Goal: Task Accomplishment & Management: Use online tool/utility

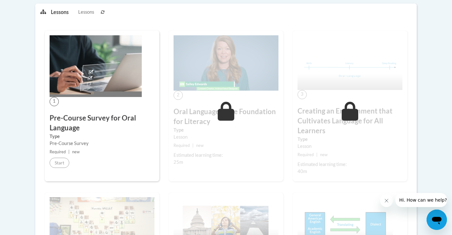
scroll to position [164, 0]
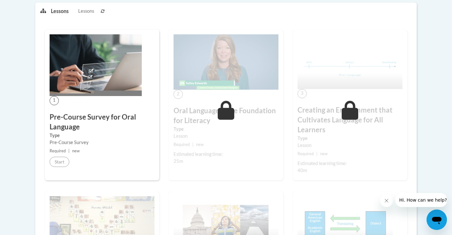
click at [77, 130] on h3 "Pre-Course Survey for Oral Language" at bounding box center [102, 122] width 105 height 20
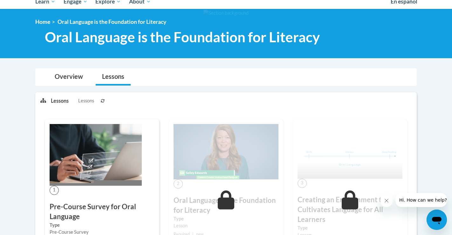
scroll to position [18, 0]
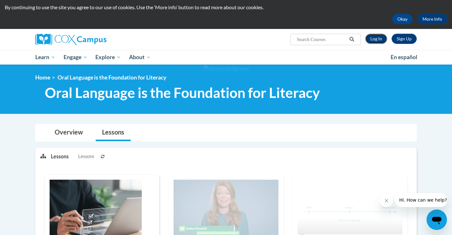
click at [378, 37] on link "Log In" at bounding box center [376, 39] width 22 height 10
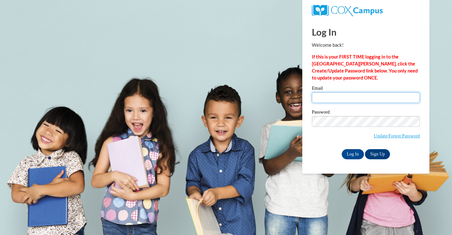
click at [338, 99] on input "Email" at bounding box center [366, 97] width 108 height 11
type input "emilyshavard@gmail.com"
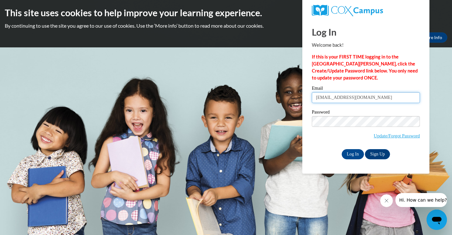
drag, startPoint x: 372, startPoint y: 98, endPoint x: 314, endPoint y: 98, distance: 57.8
click at [314, 98] on input "emilyshavard@gmail.com" at bounding box center [366, 97] width 108 height 11
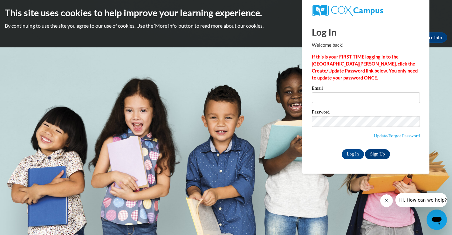
type input "ehavard@chattahoocheechristian.org"
click at [356, 151] on input "Log In" at bounding box center [352, 154] width 22 height 10
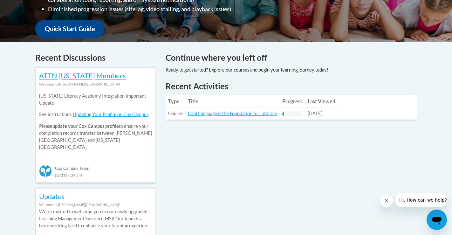
scroll to position [230, 0]
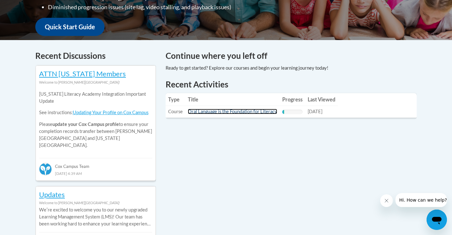
click at [224, 113] on link "Oral Language is the Foundation for Literacy" at bounding box center [232, 111] width 89 height 5
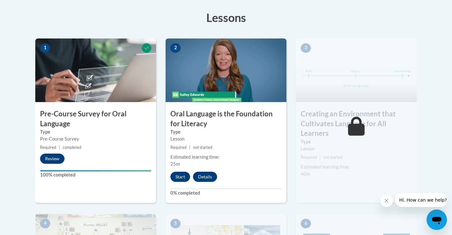
scroll to position [179, 0]
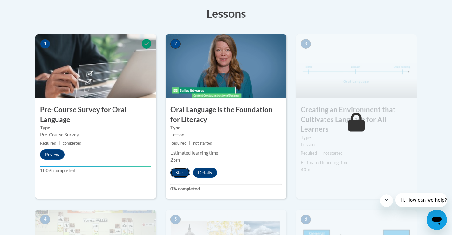
click at [182, 171] on button "Start" at bounding box center [180, 172] width 20 height 10
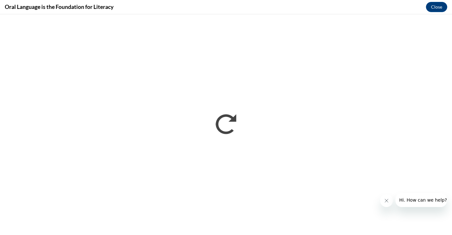
scroll to position [0, 0]
click at [386, 202] on icon "Close message from company" at bounding box center [386, 200] width 5 height 5
